Goal: Check status: Check status

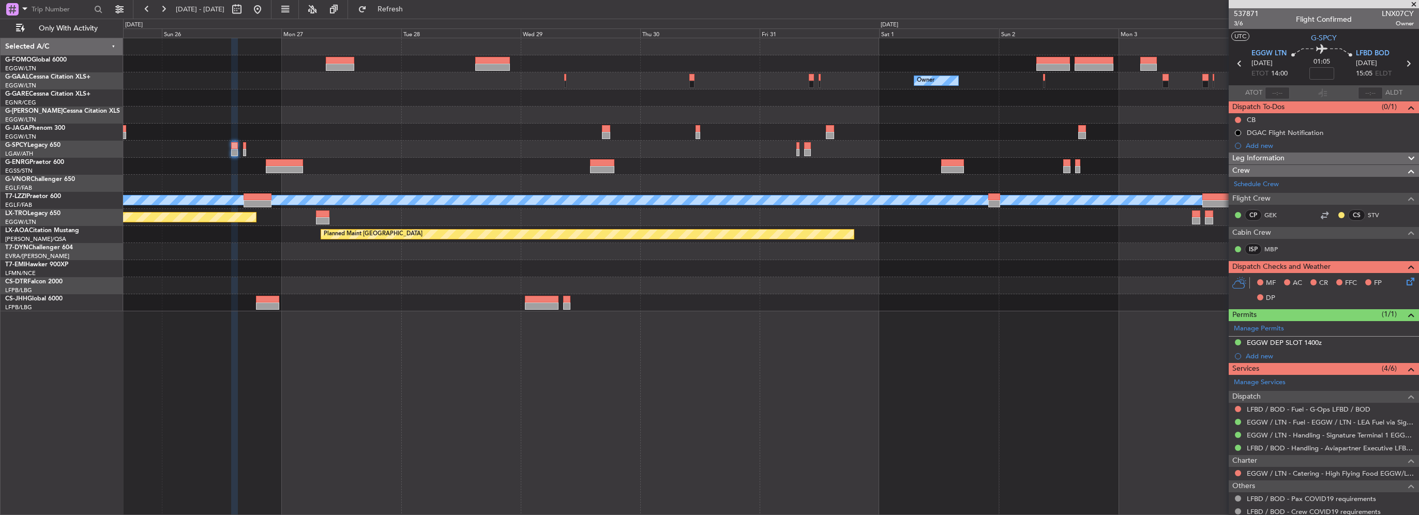
click at [88, 117] on div "KSFO 22:15 Z EGGW 08:00 Z - - Owner Owner A/C Unavailable [GEOGRAPHIC_DATA] ([G…" at bounding box center [709, 267] width 1419 height 496
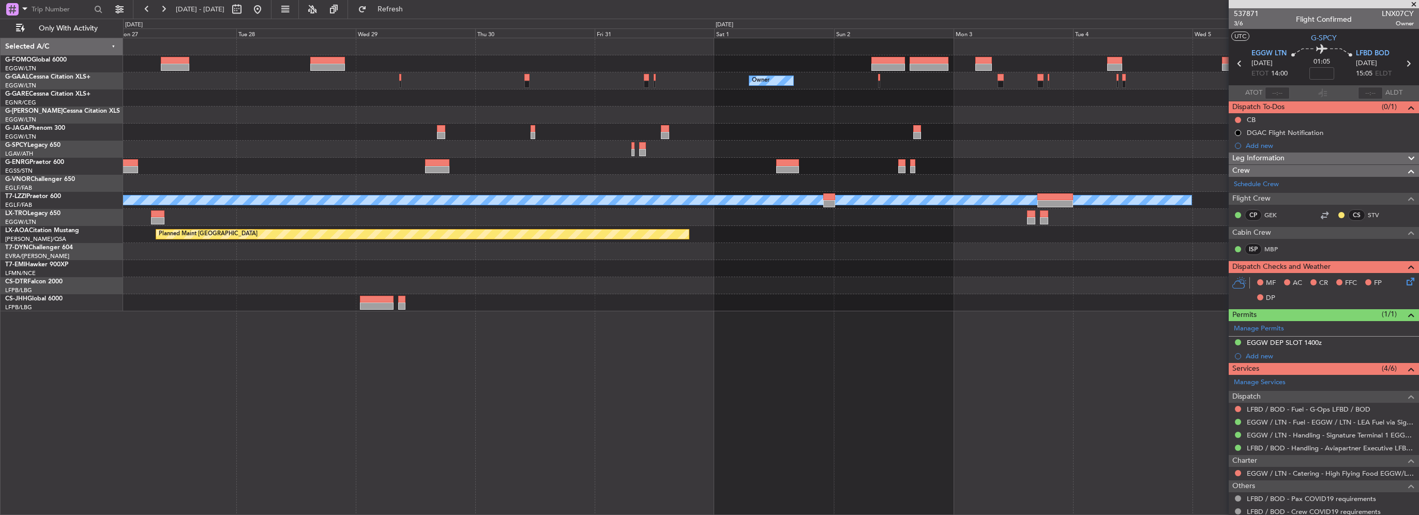
click at [171, 118] on div "Owner Owner A/C Unavailable [GEOGRAPHIC_DATA] ([GEOGRAPHIC_DATA]) - - TBPB 12:3…" at bounding box center [770, 174] width 1295 height 273
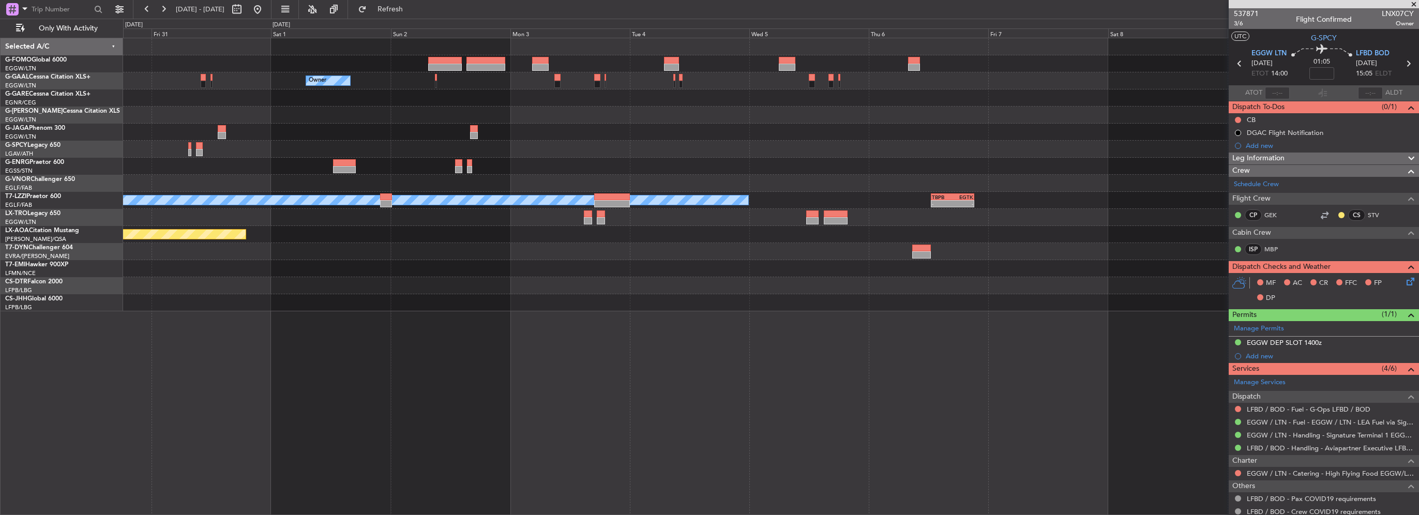
click at [64, 124] on div "Owner A/C Unavailable [GEOGRAPHIC_DATA] ([GEOGRAPHIC_DATA]) - - TBPB 12:30 Z EG…" at bounding box center [709, 267] width 1419 height 496
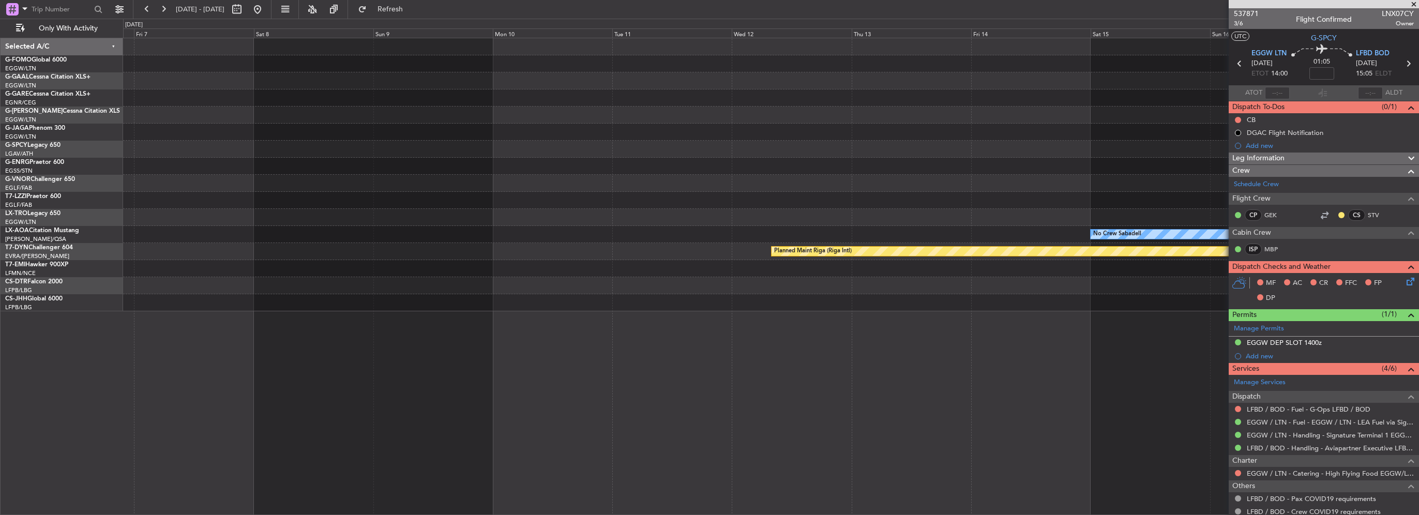
click at [62, 111] on div "- - TBPB 12:30 Z EGTK 21:15 Z A/C Unavailable [GEOGRAPHIC_DATA] ([GEOGRAPHIC_DA…" at bounding box center [709, 267] width 1419 height 496
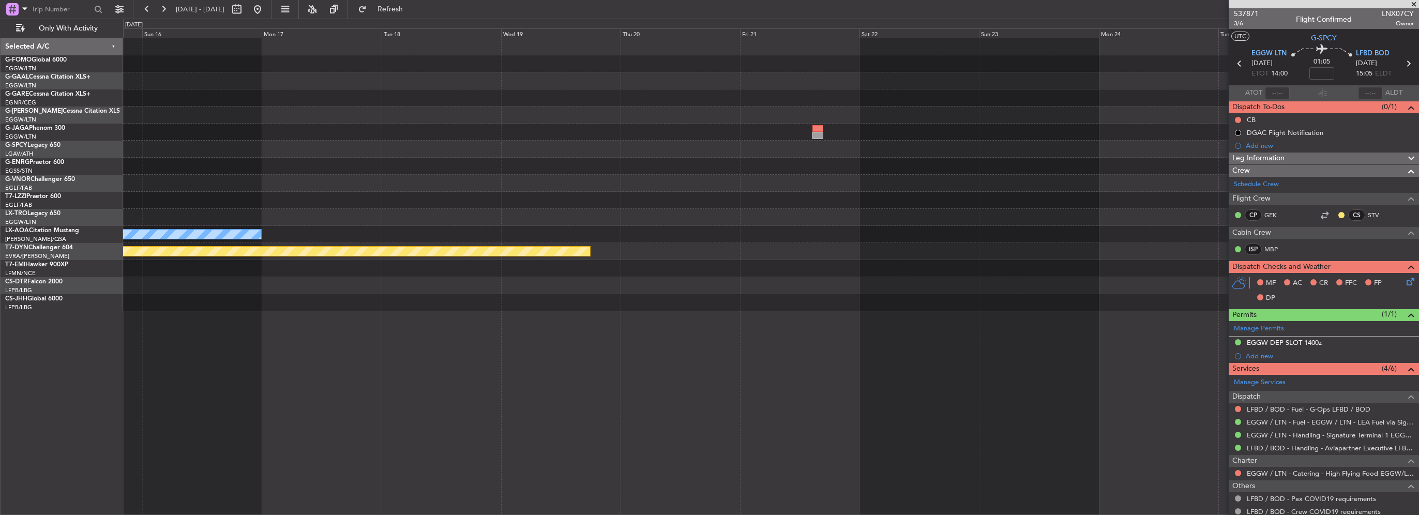
click at [412, 123] on div "No Crew Sabadell Planned Maint [GEOGRAPHIC_DATA] (Riga Intl)" at bounding box center [770, 174] width 1295 height 273
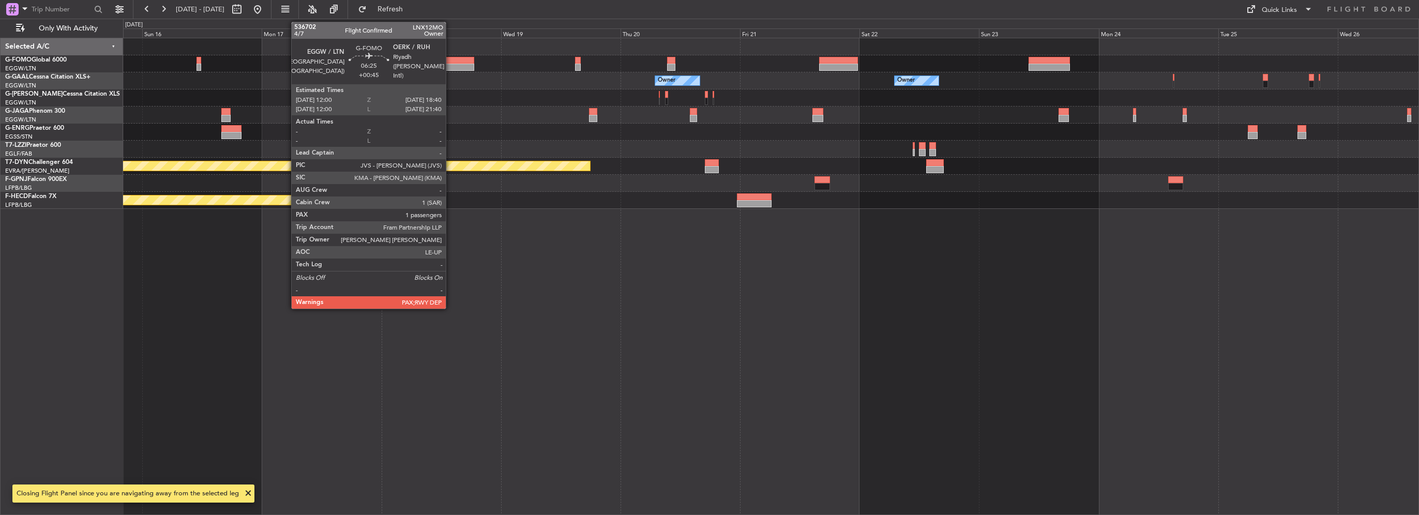
click at [450, 62] on div at bounding box center [458, 60] width 34 height 7
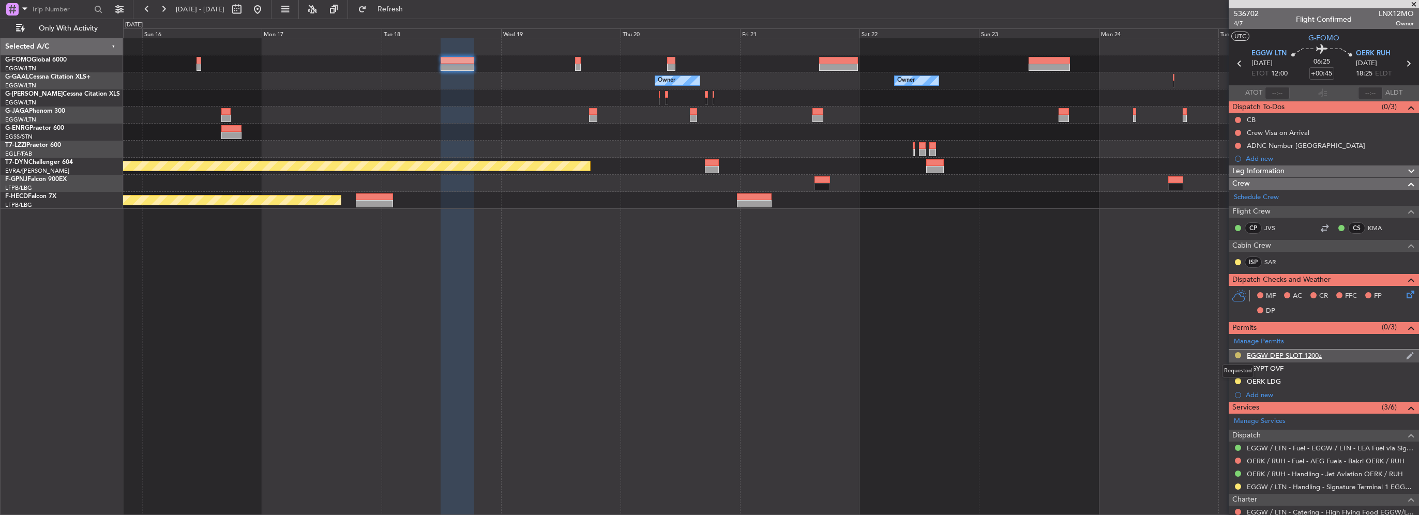
click at [1239, 355] on button at bounding box center [1238, 355] width 6 height 6
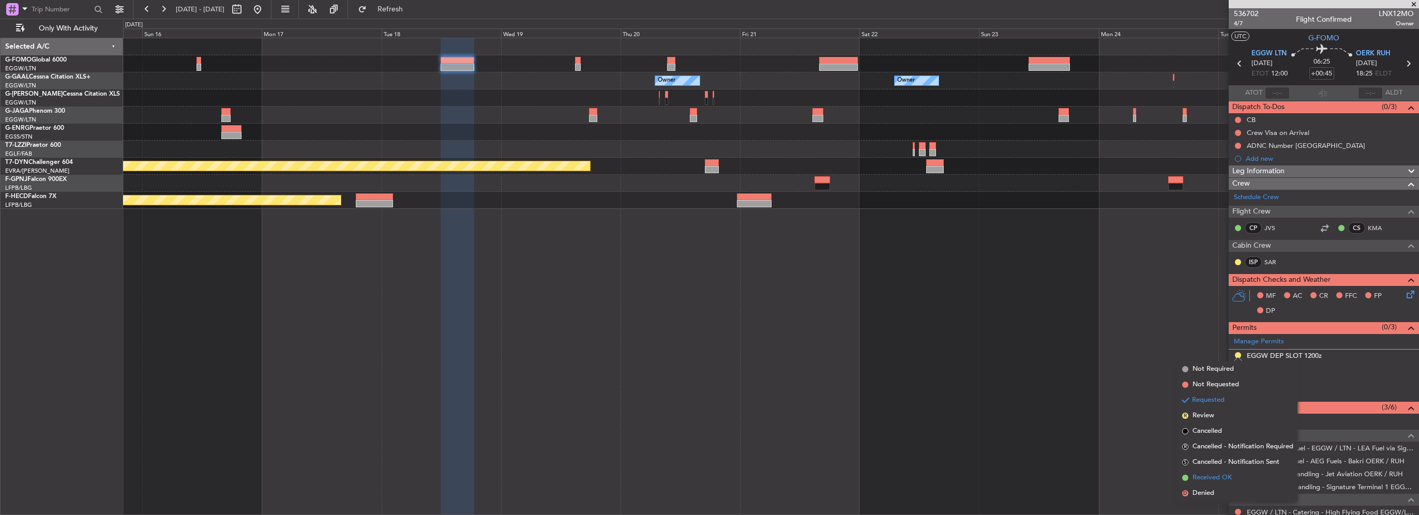
click at [1204, 475] on span "Received OK" at bounding box center [1211, 478] width 39 height 10
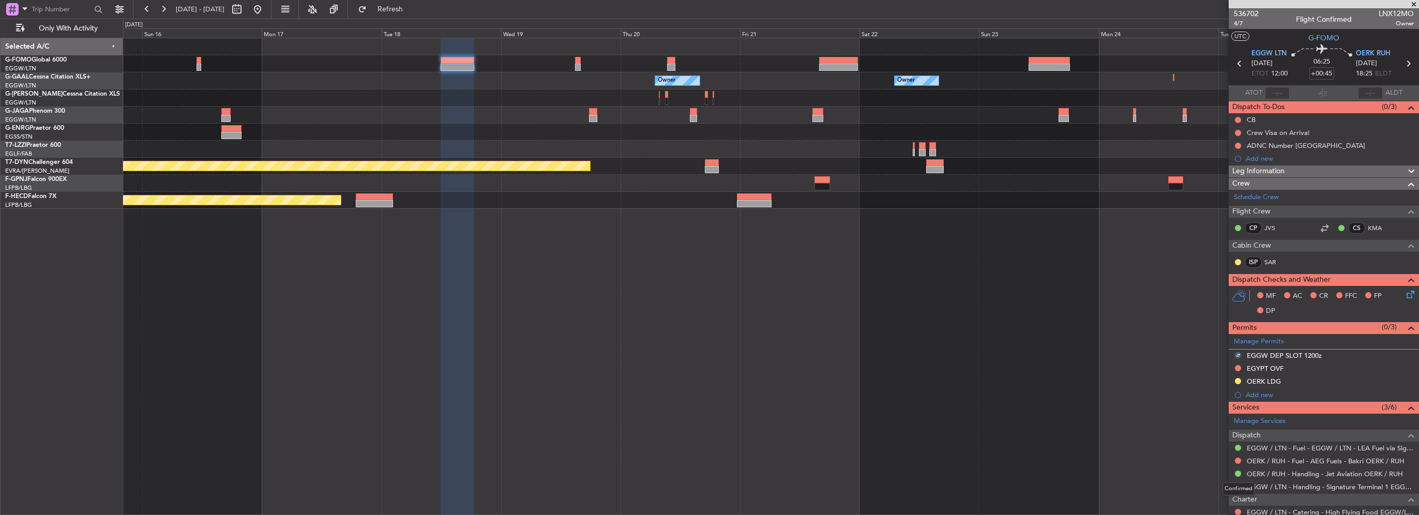
click at [1237, 486] on div "Confirmed" at bounding box center [1238, 488] width 32 height 13
click at [1237, 486] on button at bounding box center [1238, 486] width 6 height 6
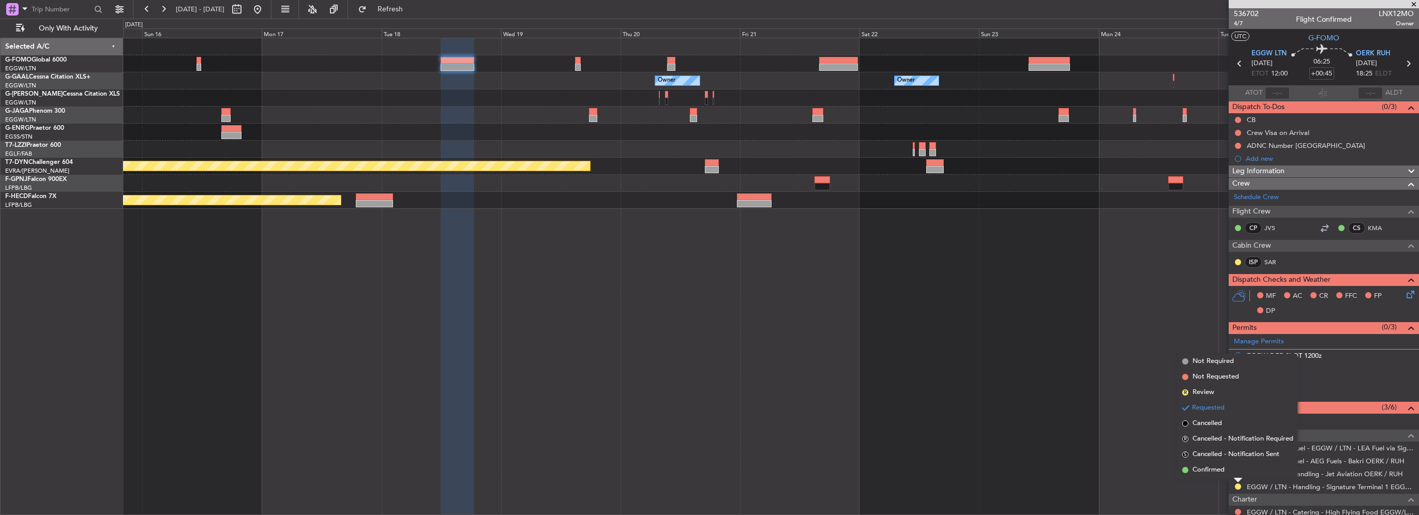
click at [1212, 468] on span "Confirmed" at bounding box center [1208, 470] width 32 height 10
